Goal: Navigation & Orientation: Find specific page/section

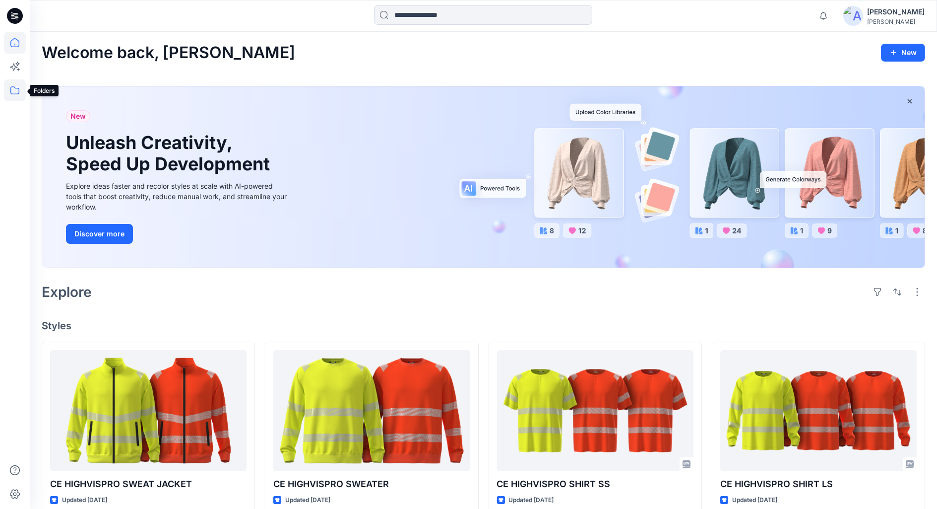
click at [17, 93] on icon at bounding box center [15, 90] width 22 height 22
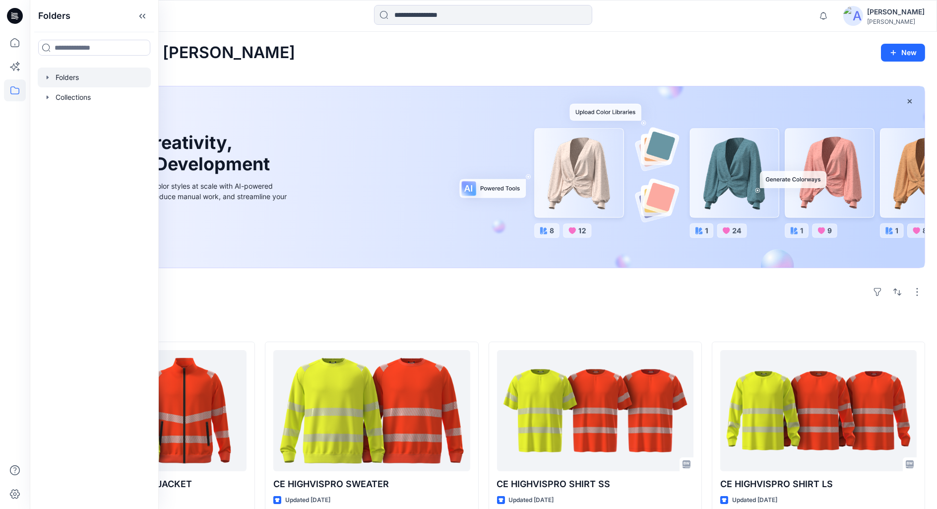
click at [73, 81] on div at bounding box center [94, 77] width 113 height 20
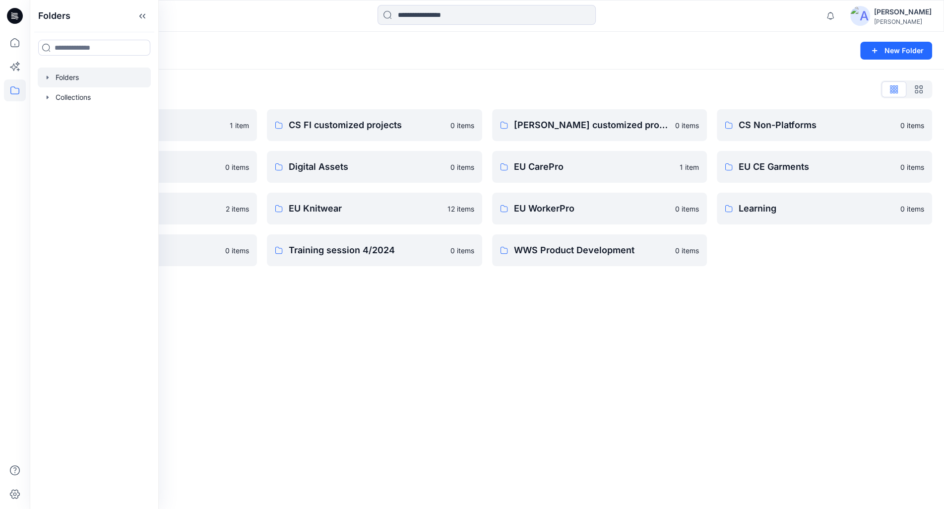
click at [482, 407] on div "Folders New Folder Folders List Archive 1 item Design Base Patterns 0 items EU …" at bounding box center [487, 270] width 914 height 477
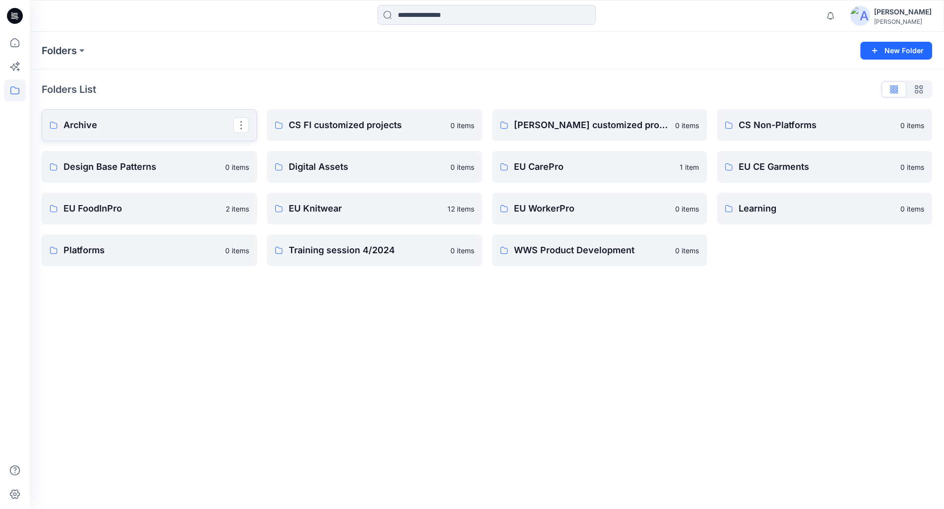
click at [81, 129] on p "Archive" at bounding box center [149, 125] width 170 height 14
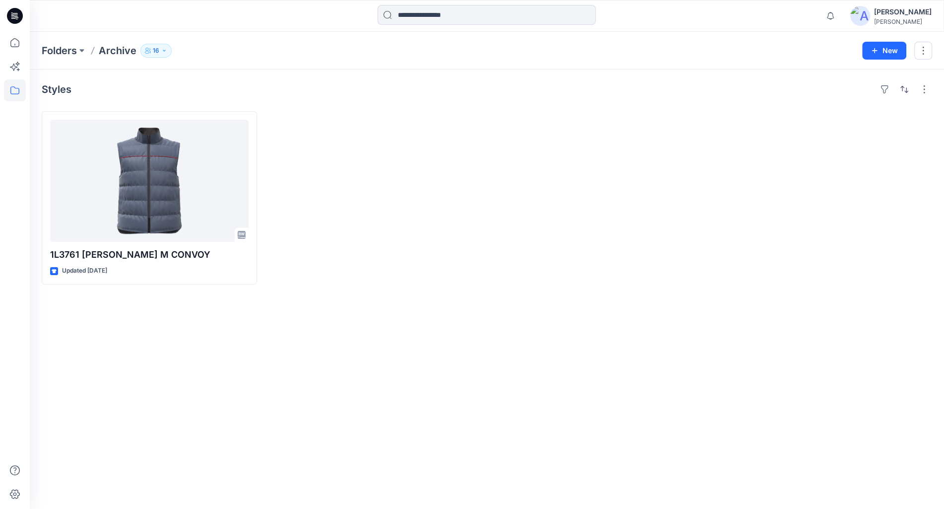
click at [115, 47] on p "Archive" at bounding box center [118, 51] width 38 height 14
click at [73, 50] on p "Folders" at bounding box center [59, 51] width 35 height 14
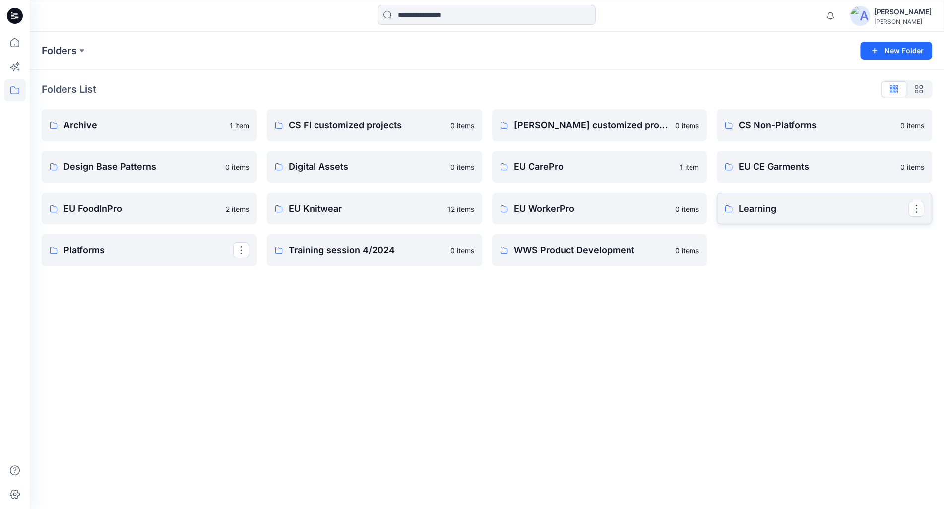
click at [785, 209] on p "Learning" at bounding box center [824, 208] width 170 height 14
click at [631, 256] on p "WWS Product Development" at bounding box center [599, 250] width 170 height 14
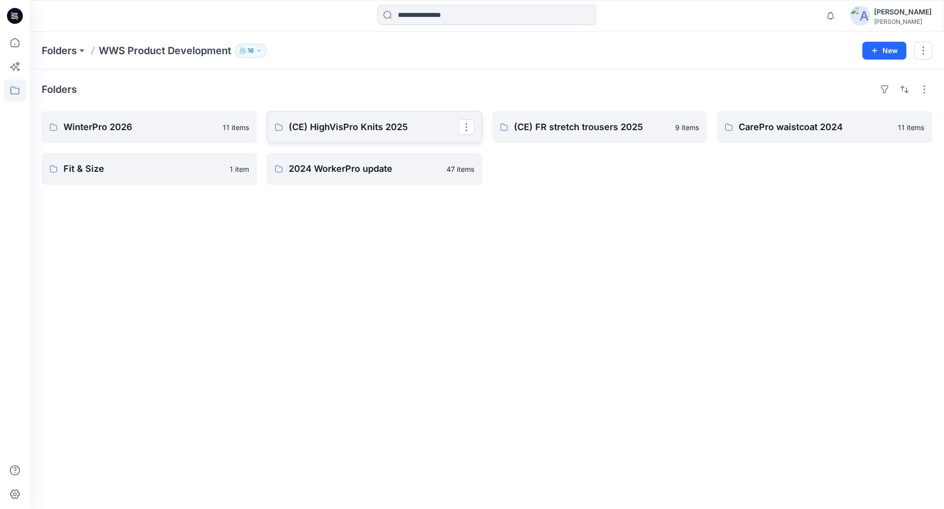
click at [345, 125] on p "(CE) HighVisPro Knits 2025" at bounding box center [374, 127] width 170 height 14
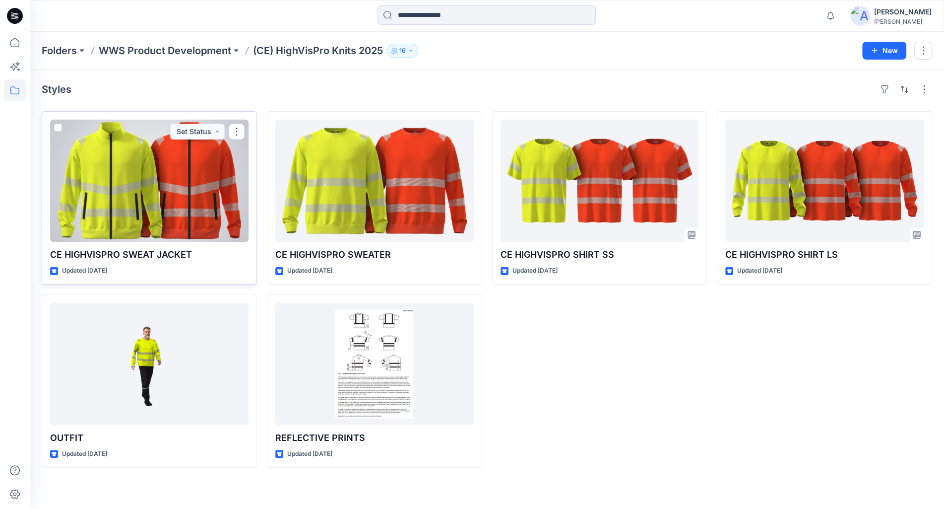
click at [160, 220] on div at bounding box center [149, 181] width 198 height 122
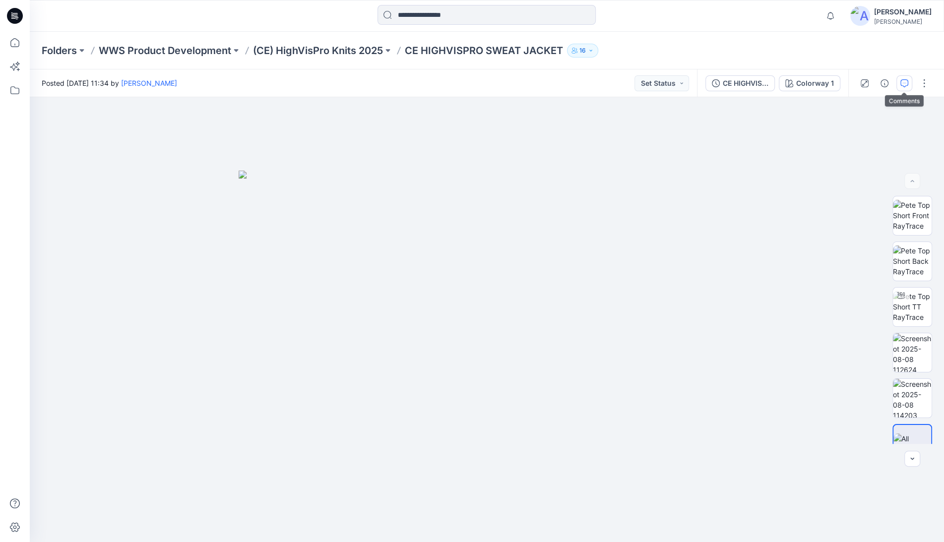
click at [903, 78] on button "button" at bounding box center [905, 83] width 16 height 16
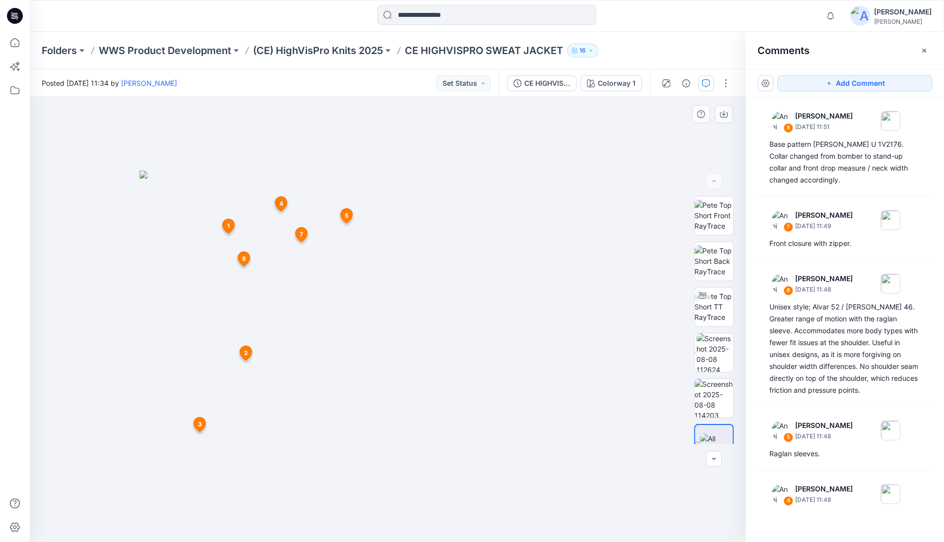
click at [198, 423] on span "3" at bounding box center [200, 424] width 4 height 9
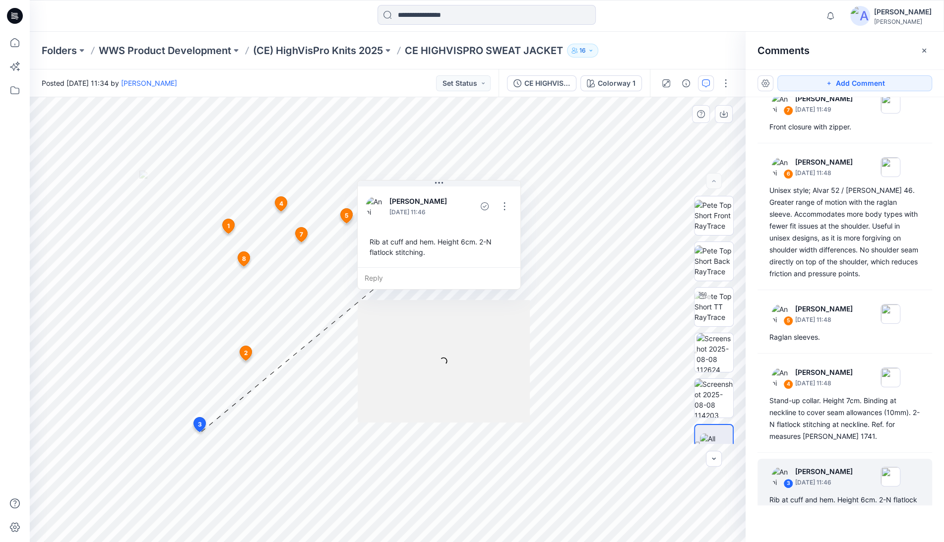
scroll to position [133, 0]
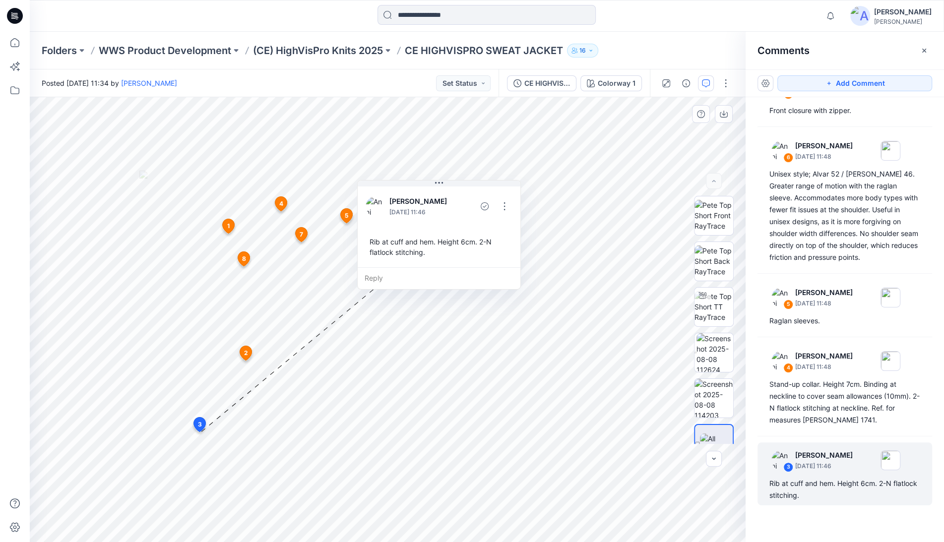
click at [245, 352] on span "2" at bounding box center [246, 353] width 4 height 9
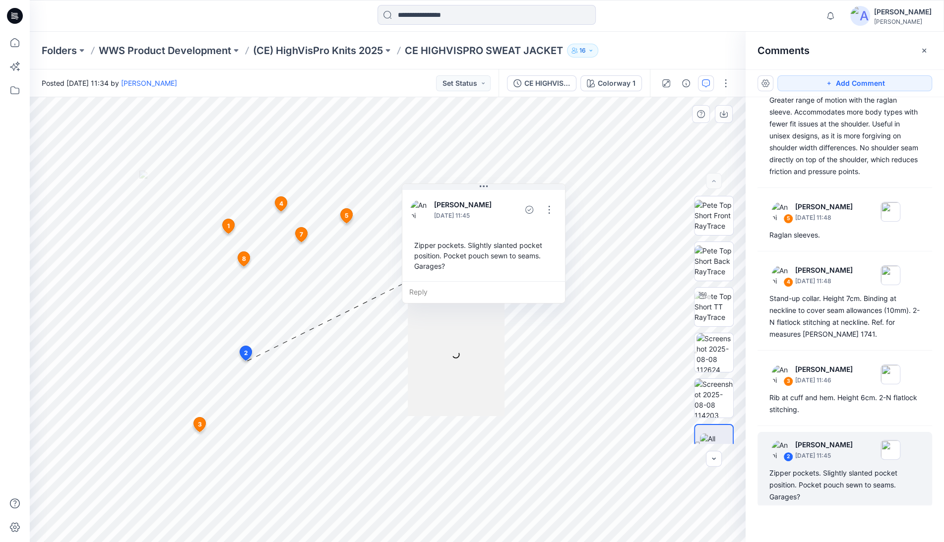
scroll to position [220, 0]
click at [250, 253] on icon at bounding box center [244, 261] width 16 height 19
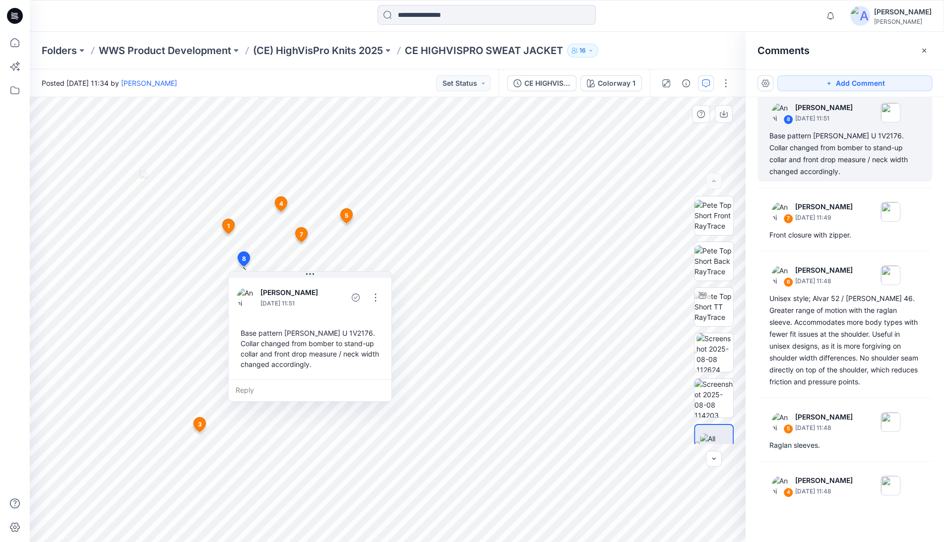
scroll to position [5, 0]
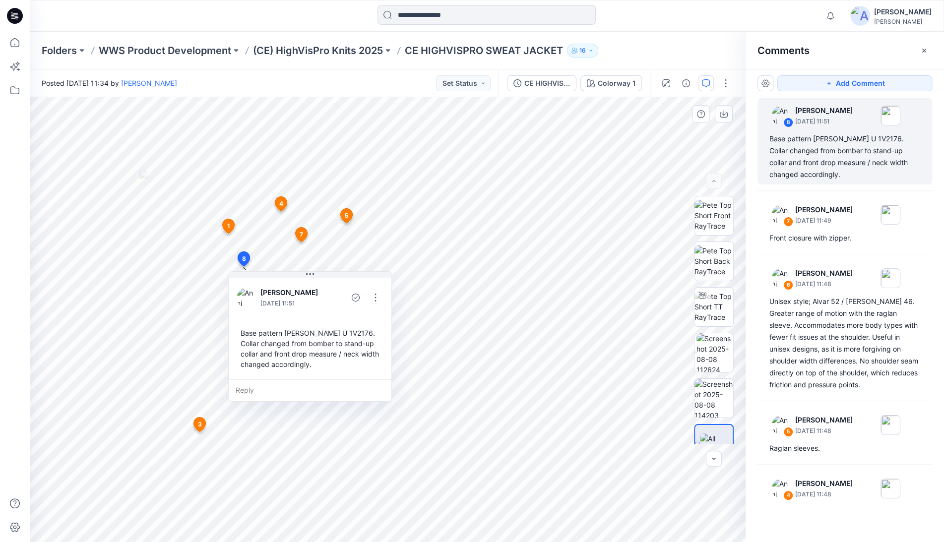
click at [297, 233] on icon at bounding box center [302, 235] width 12 height 14
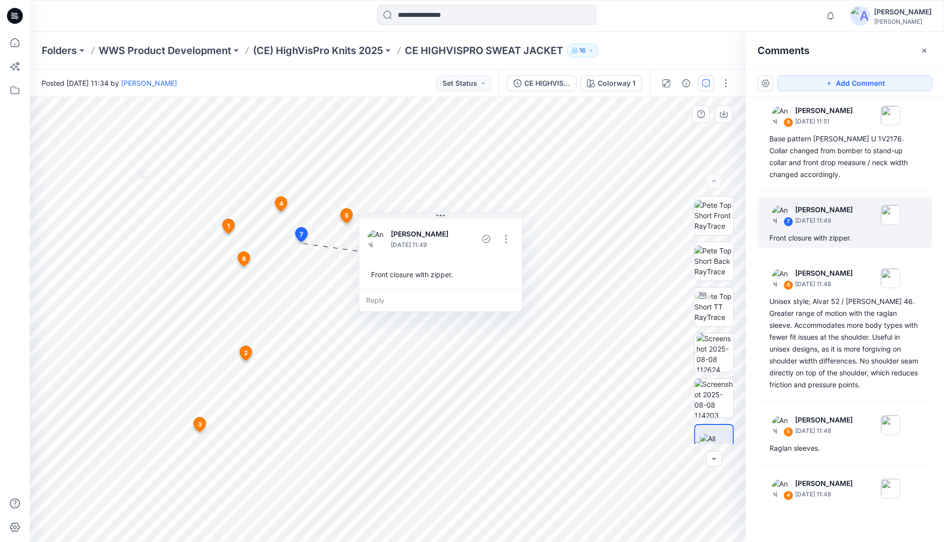
click at [281, 203] on span "4" at bounding box center [281, 203] width 4 height 9
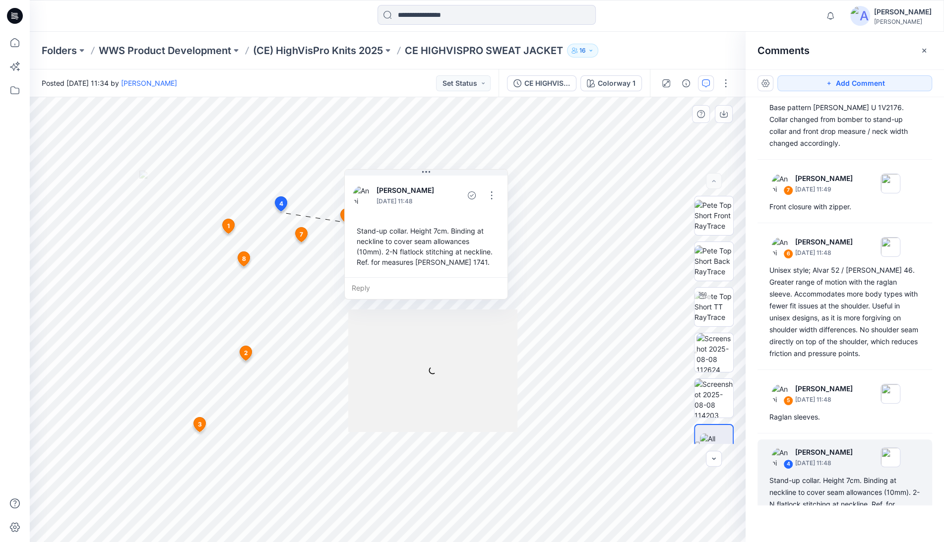
scroll to position [57, 0]
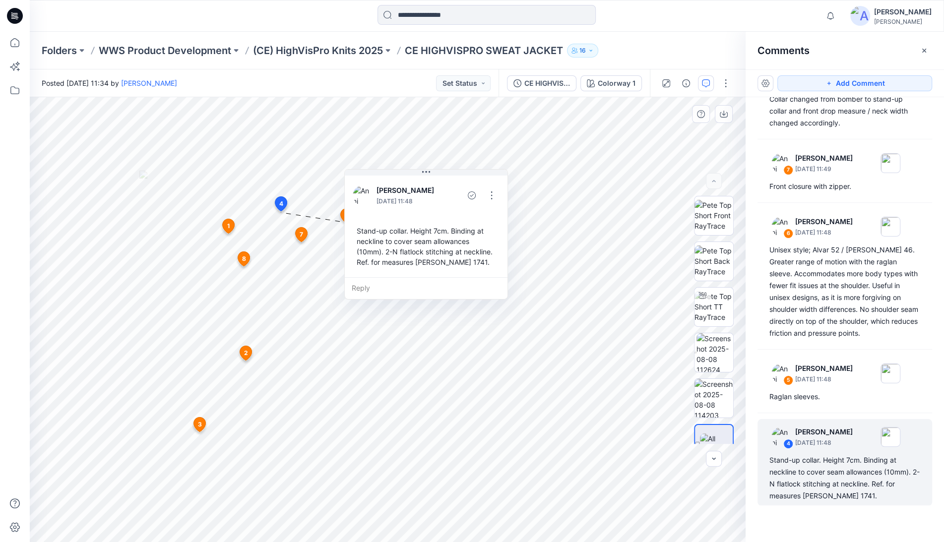
click at [228, 228] on span "1" at bounding box center [228, 226] width 2 height 9
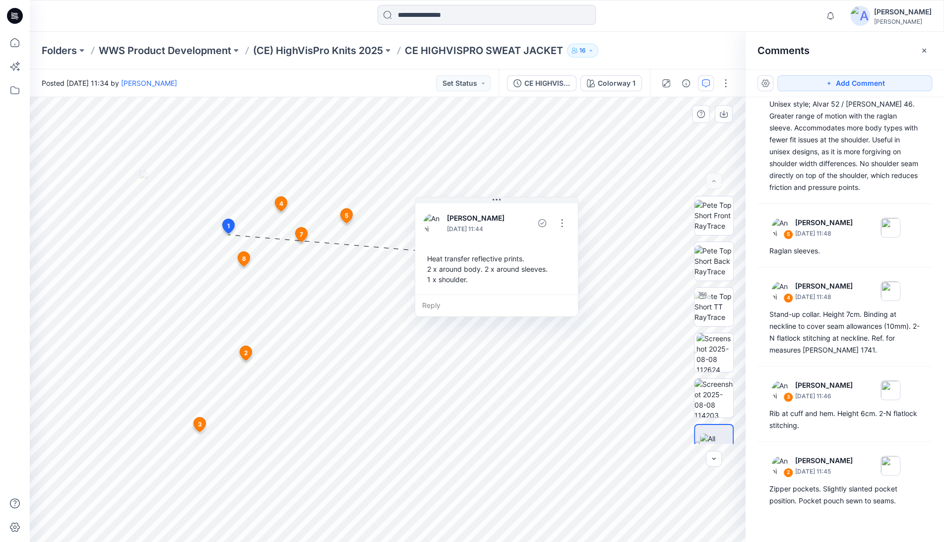
scroll to position [295, 0]
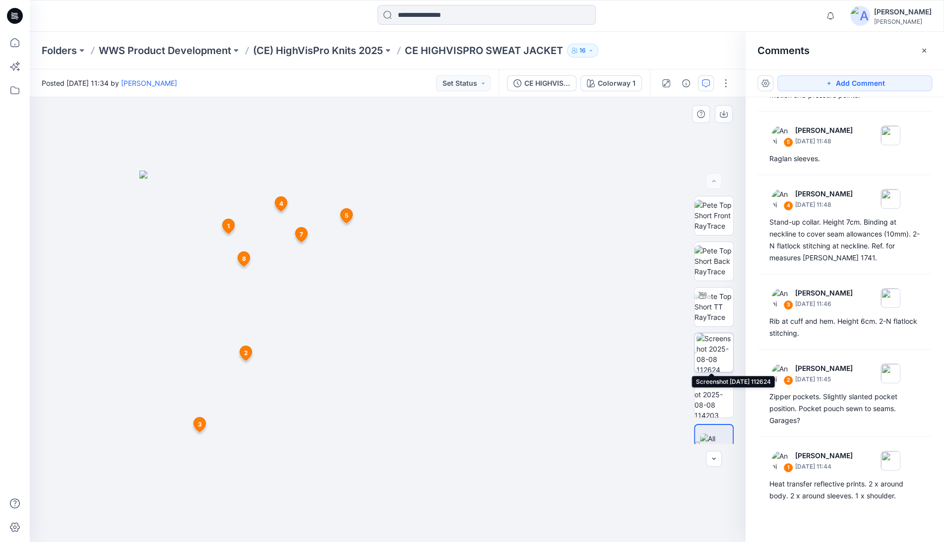
click at [713, 341] on img at bounding box center [715, 352] width 37 height 39
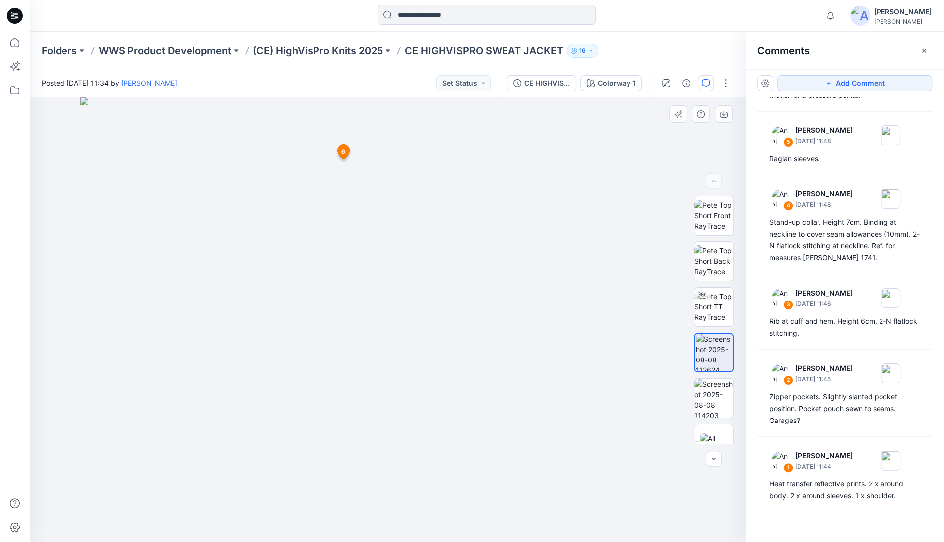
click at [341, 149] on icon at bounding box center [343, 152] width 12 height 14
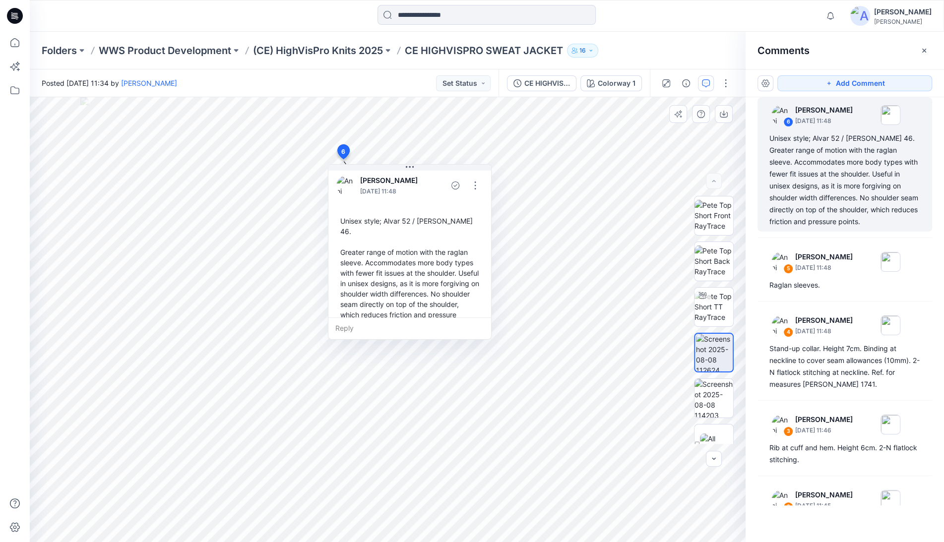
scroll to position [0, 0]
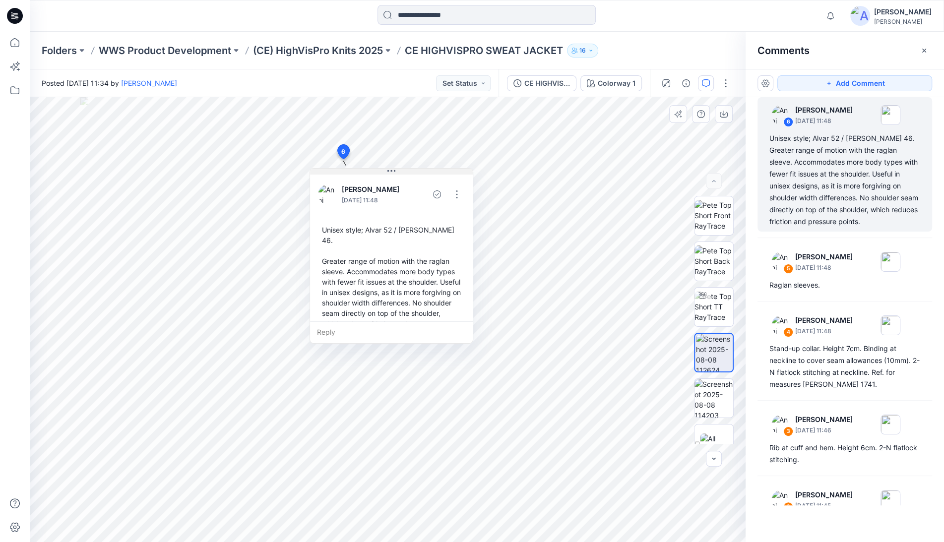
drag, startPoint x: 413, startPoint y: 169, endPoint x: 394, endPoint y: 173, distance: 18.8
click at [394, 173] on icon at bounding box center [392, 171] width 8 height 8
click at [707, 315] on img at bounding box center [714, 306] width 39 height 31
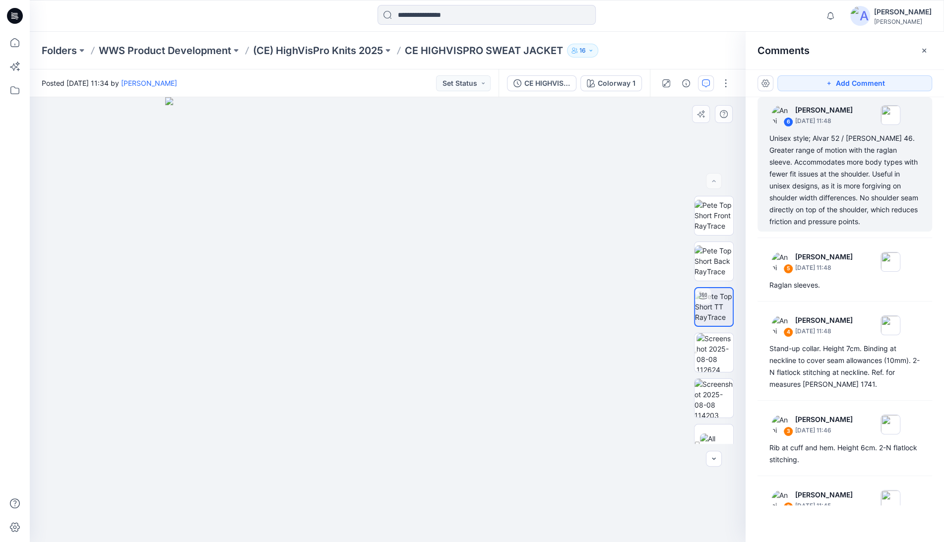
drag, startPoint x: 404, startPoint y: 455, endPoint x: 145, endPoint y: 426, distance: 261.1
click at [145, 426] on div at bounding box center [388, 319] width 716 height 445
drag, startPoint x: 521, startPoint y: 317, endPoint x: 446, endPoint y: 319, distance: 75.0
click at [446, 319] on div at bounding box center [388, 319] width 716 height 445
drag, startPoint x: 466, startPoint y: 320, endPoint x: 552, endPoint y: 329, distance: 86.4
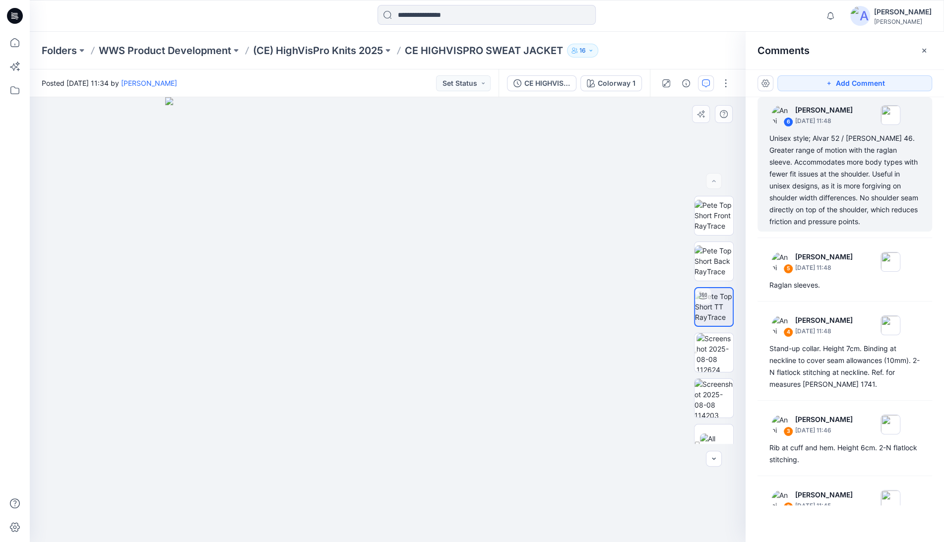
click at [552, 329] on div at bounding box center [388, 319] width 716 height 445
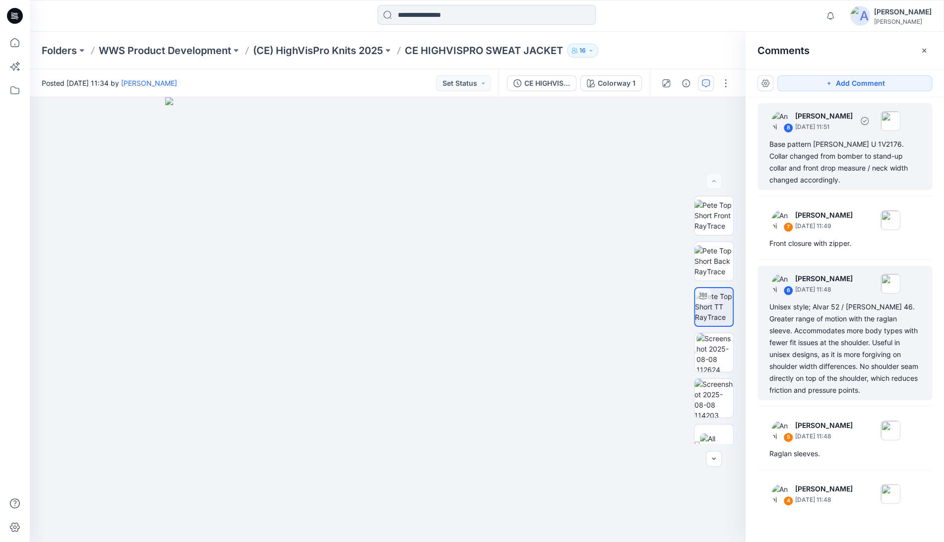
click at [816, 149] on div "Base pattern [PERSON_NAME] U 1V2176. Collar changed from bomber to stand-up col…" at bounding box center [845, 162] width 151 height 48
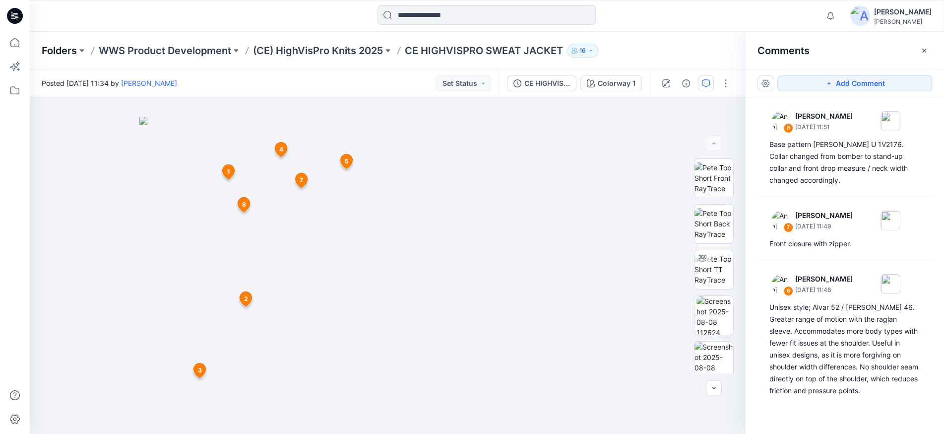
click at [68, 49] on p "Folders" at bounding box center [59, 51] width 35 height 14
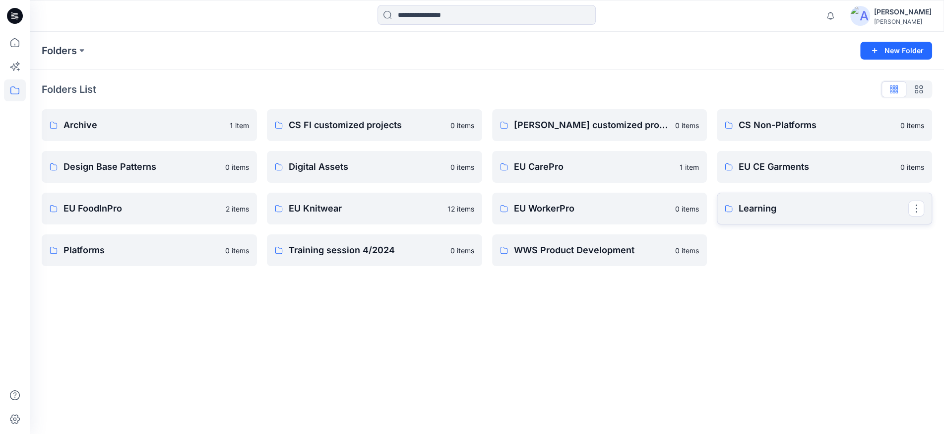
click at [766, 212] on p "Learning" at bounding box center [824, 208] width 170 height 14
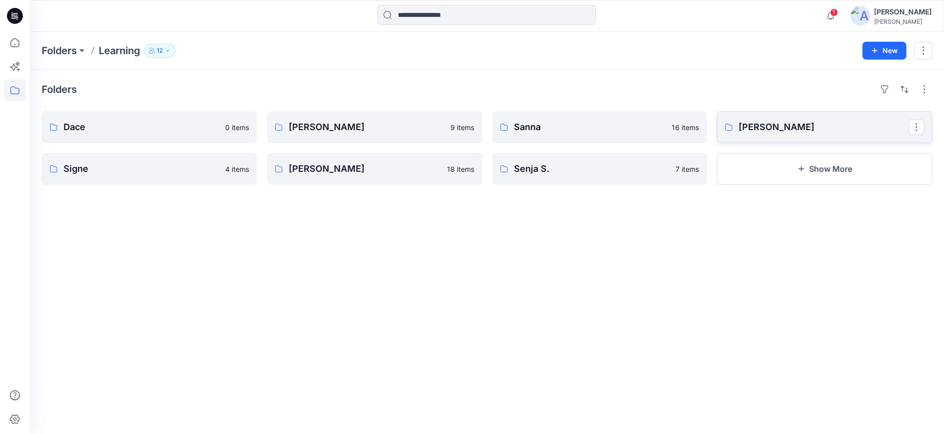
click at [789, 133] on p "[PERSON_NAME]" at bounding box center [824, 127] width 170 height 14
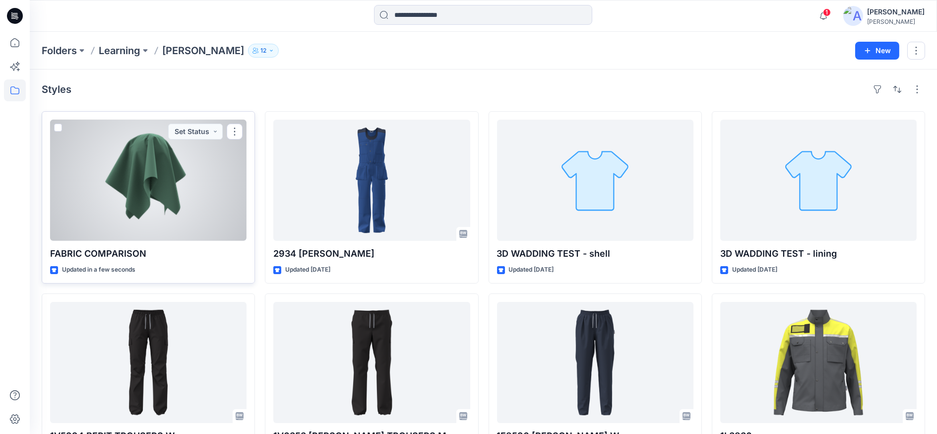
click at [177, 165] on div at bounding box center [148, 180] width 196 height 121
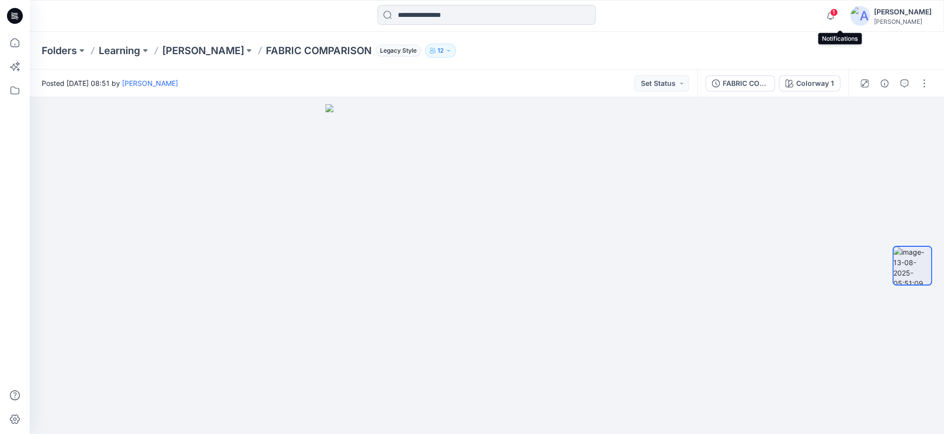
click at [838, 9] on span "1" at bounding box center [834, 12] width 8 height 8
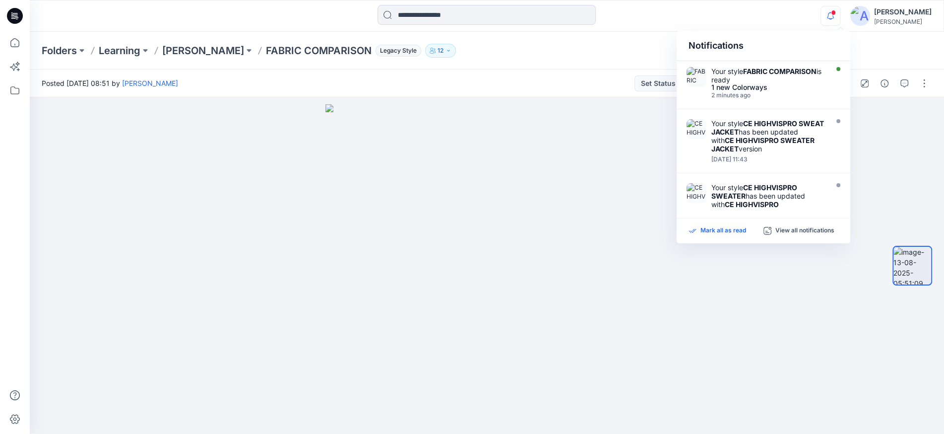
click at [714, 232] on p "Mark all as read" at bounding box center [724, 230] width 46 height 9
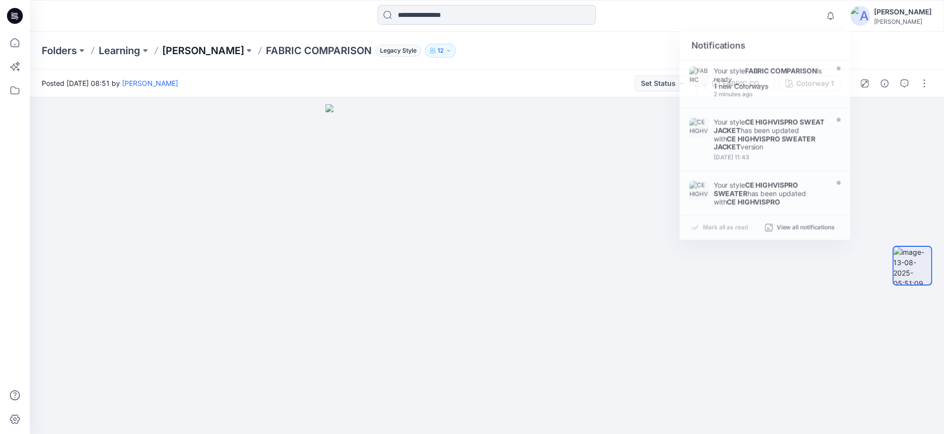
click at [186, 48] on p "[PERSON_NAME]" at bounding box center [203, 51] width 82 height 14
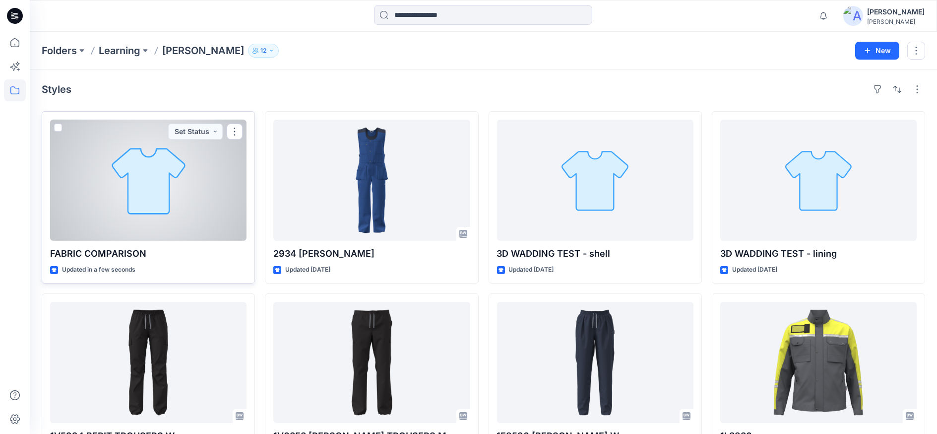
click at [188, 200] on div at bounding box center [148, 180] width 196 height 121
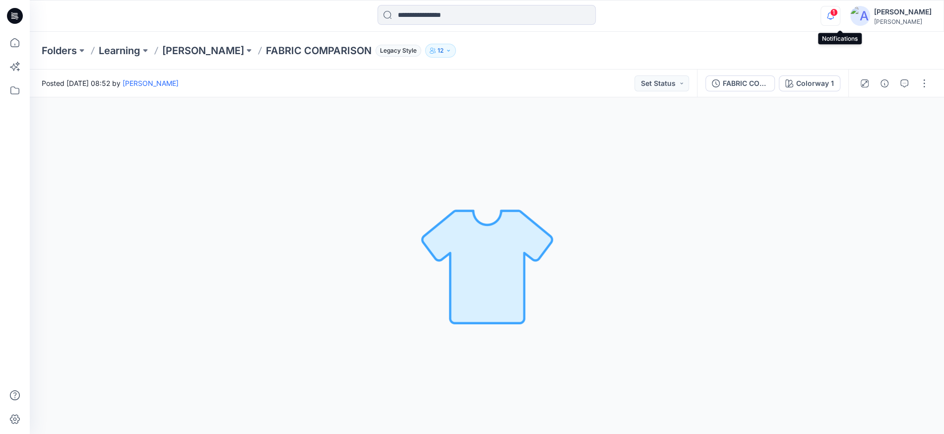
click at [837, 12] on icon "button" at bounding box center [830, 16] width 19 height 20
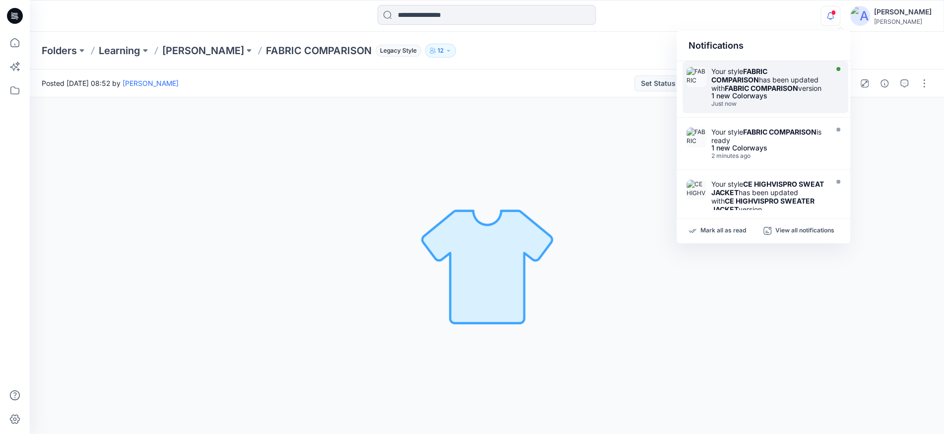
click at [801, 79] on div "Your style FABRIC COMPARISON has been updated with FABRIC COMPARISON version" at bounding box center [769, 79] width 114 height 25
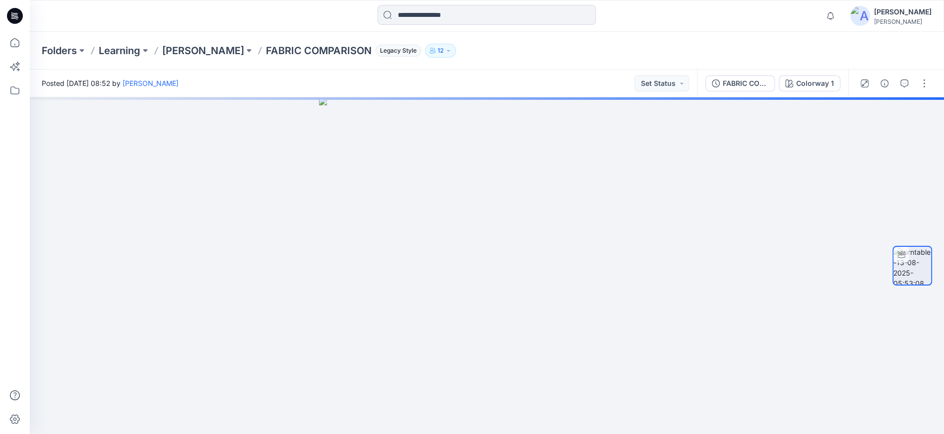
drag, startPoint x: 547, startPoint y: 306, endPoint x: 355, endPoint y: 308, distance: 192.0
click at [362, 307] on div at bounding box center [487, 265] width 914 height 336
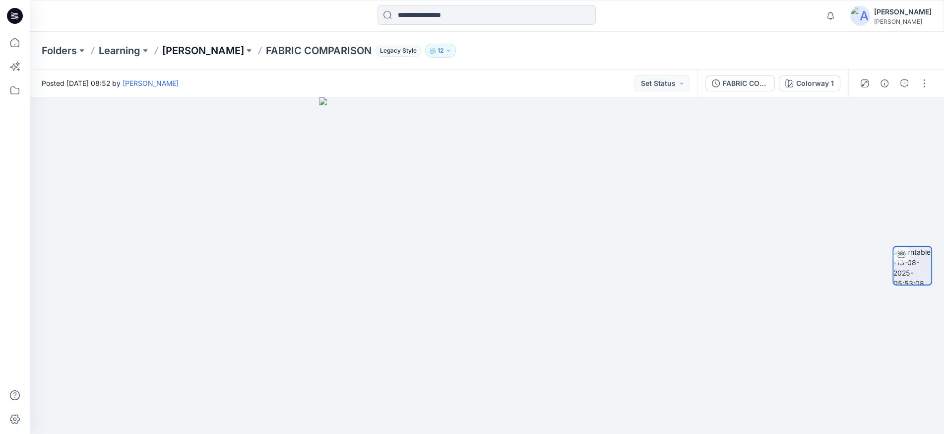
click at [181, 52] on p "[PERSON_NAME]" at bounding box center [203, 51] width 82 height 14
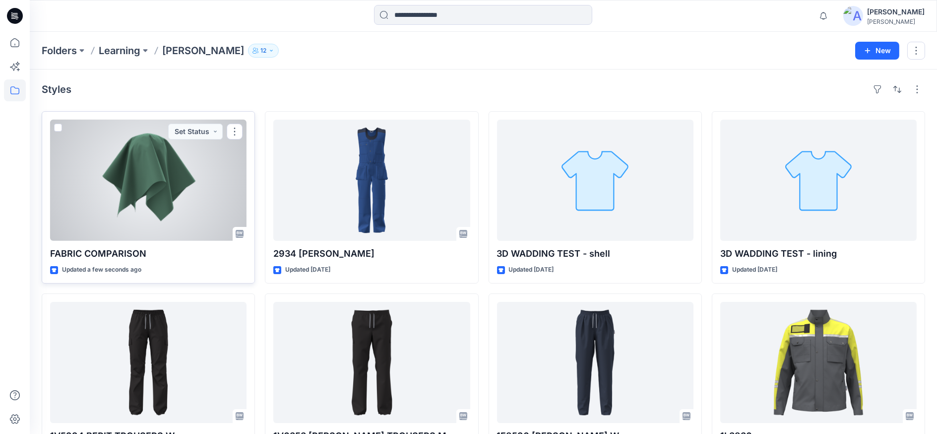
click at [162, 177] on div at bounding box center [148, 180] width 196 height 121
